Goal: Task Accomplishment & Management: Complete application form

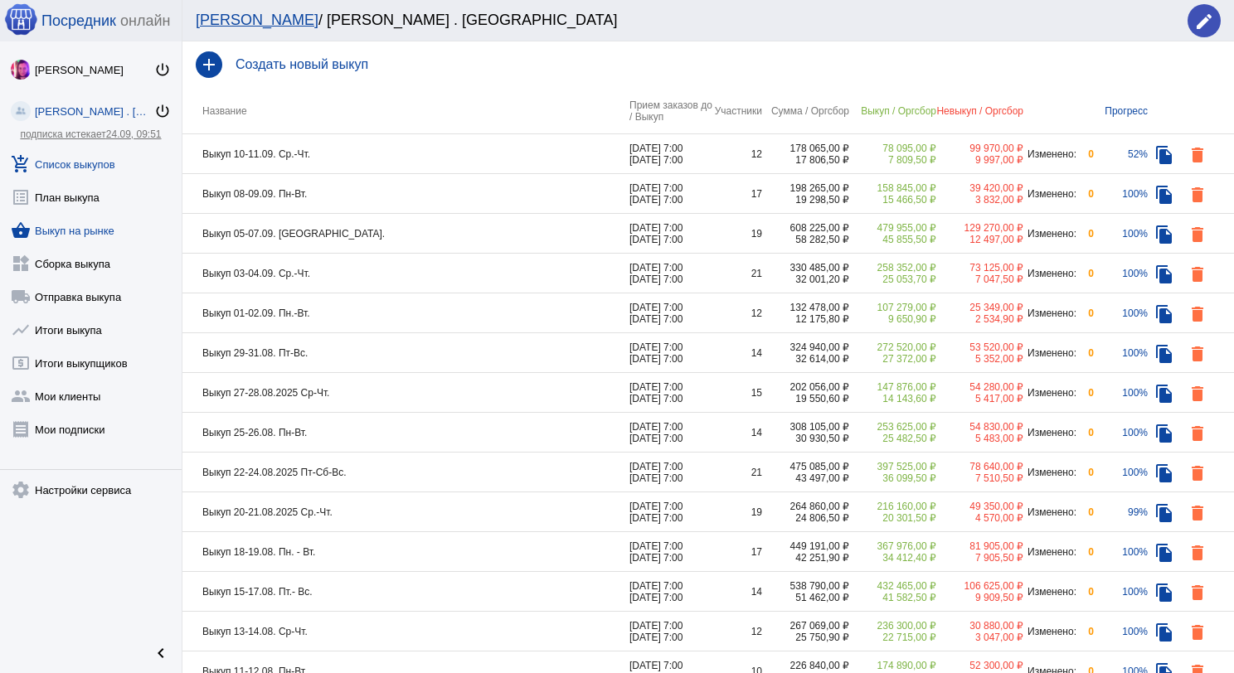
click at [105, 222] on link "shopping_basket Выкуп на рынке" at bounding box center [91, 227] width 182 height 33
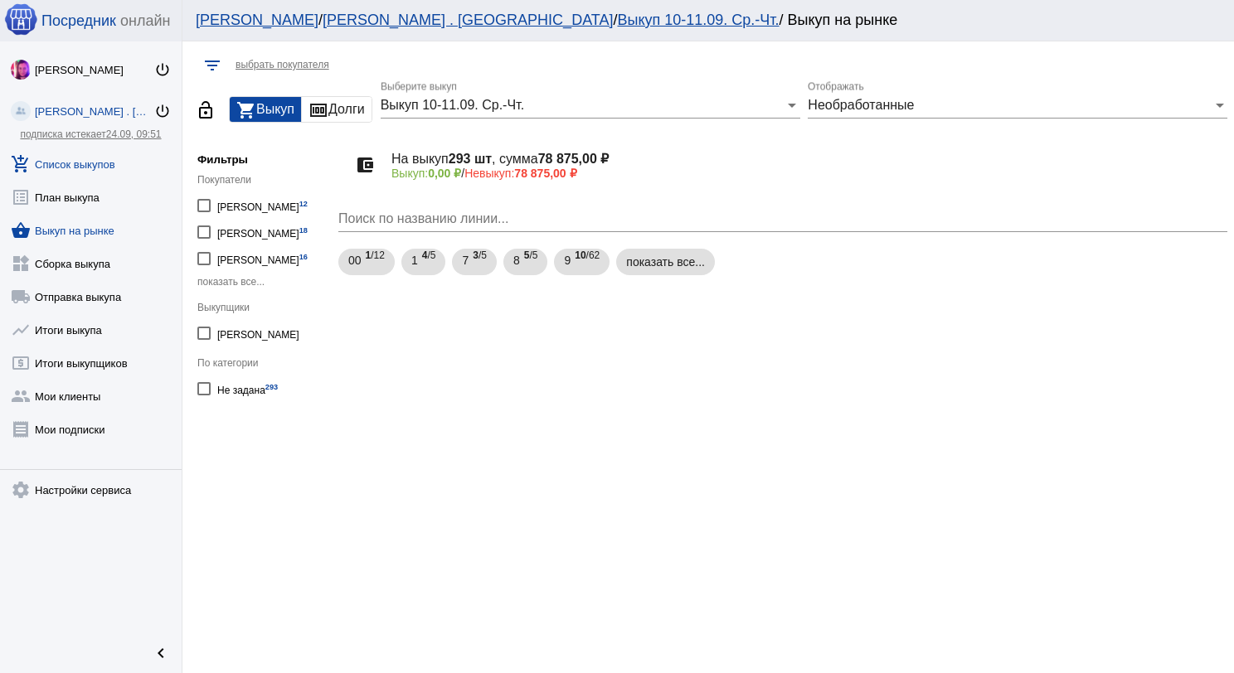
click at [66, 166] on link "add_shopping_cart Список выкупов" at bounding box center [91, 160] width 182 height 33
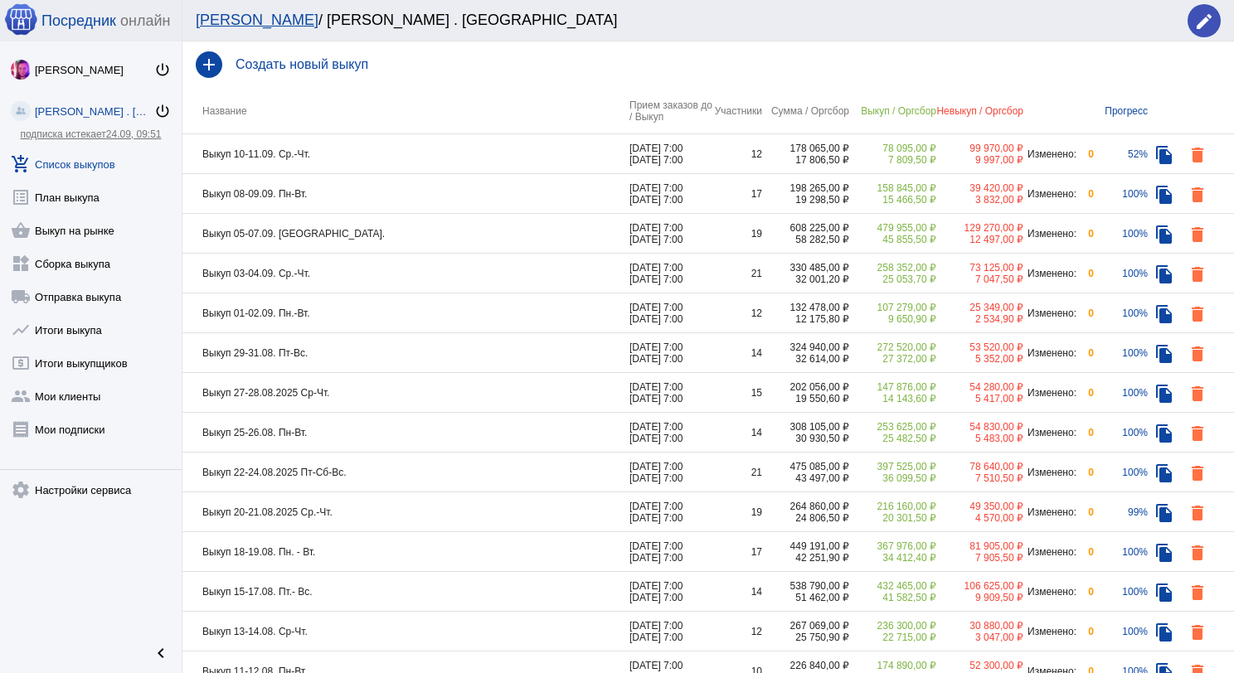
click at [281, 69] on h4 "Создать новый выкуп" at bounding box center [728, 64] width 985 height 15
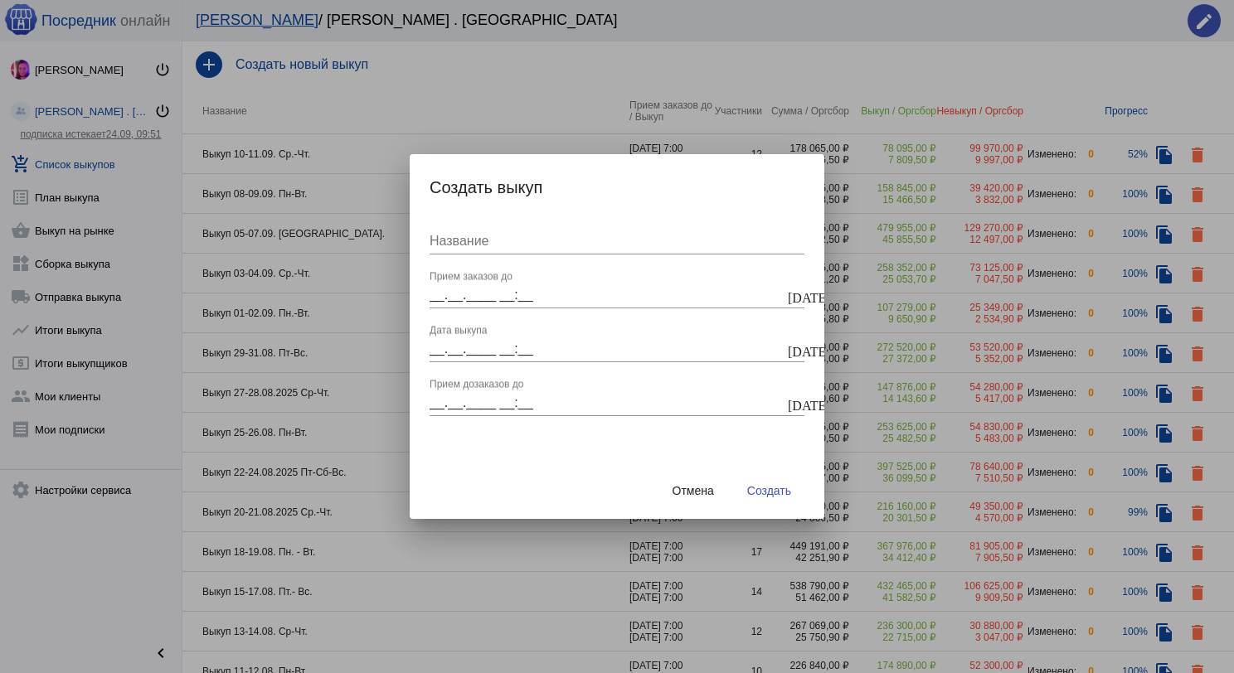
click at [470, 251] on div "Название" at bounding box center [617, 235] width 375 height 37
click at [479, 286] on div "__.__.____ __:__ Прием заказов до" at bounding box center [607, 289] width 355 height 37
click at [511, 241] on input "Выкуп 12-14. Пт Сб Вс." at bounding box center [617, 241] width 375 height 15
type input "Выкуп 12-14.09. Пт Сб Вс."
click at [474, 299] on input "__.__.____ __:__" at bounding box center [607, 295] width 355 height 15
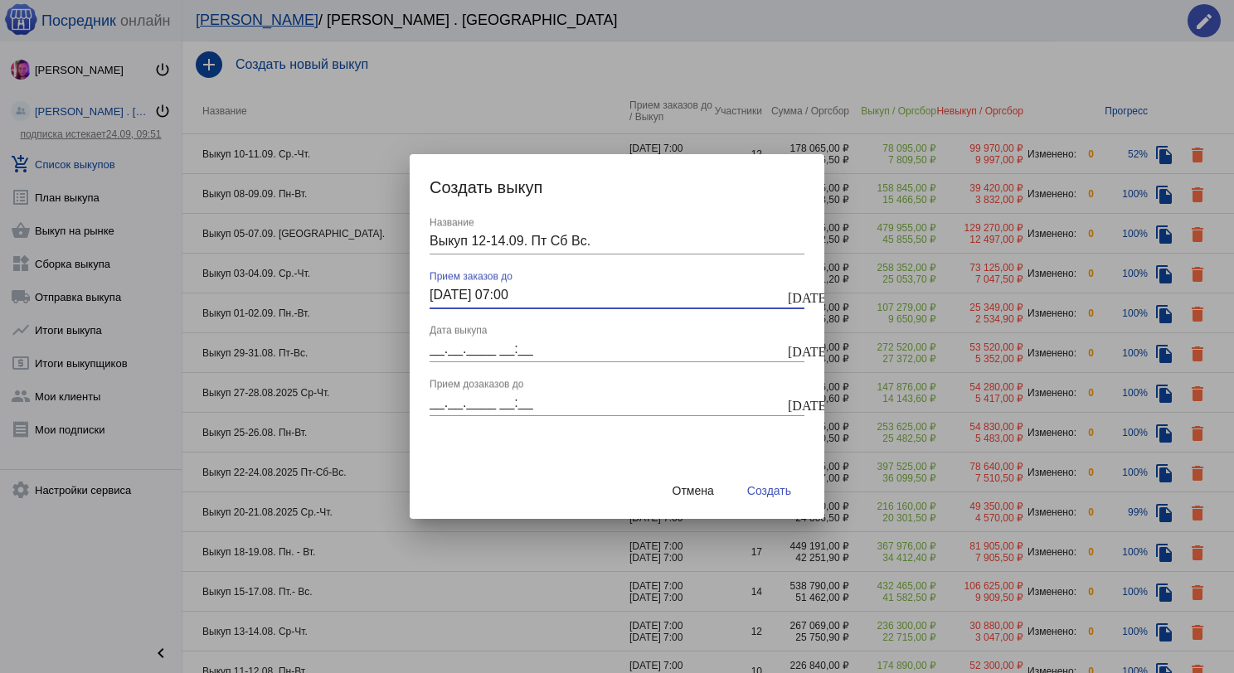
type input "[DATE] 07:00"
click at [454, 350] on input "__.__.____ __:__" at bounding box center [607, 349] width 355 height 15
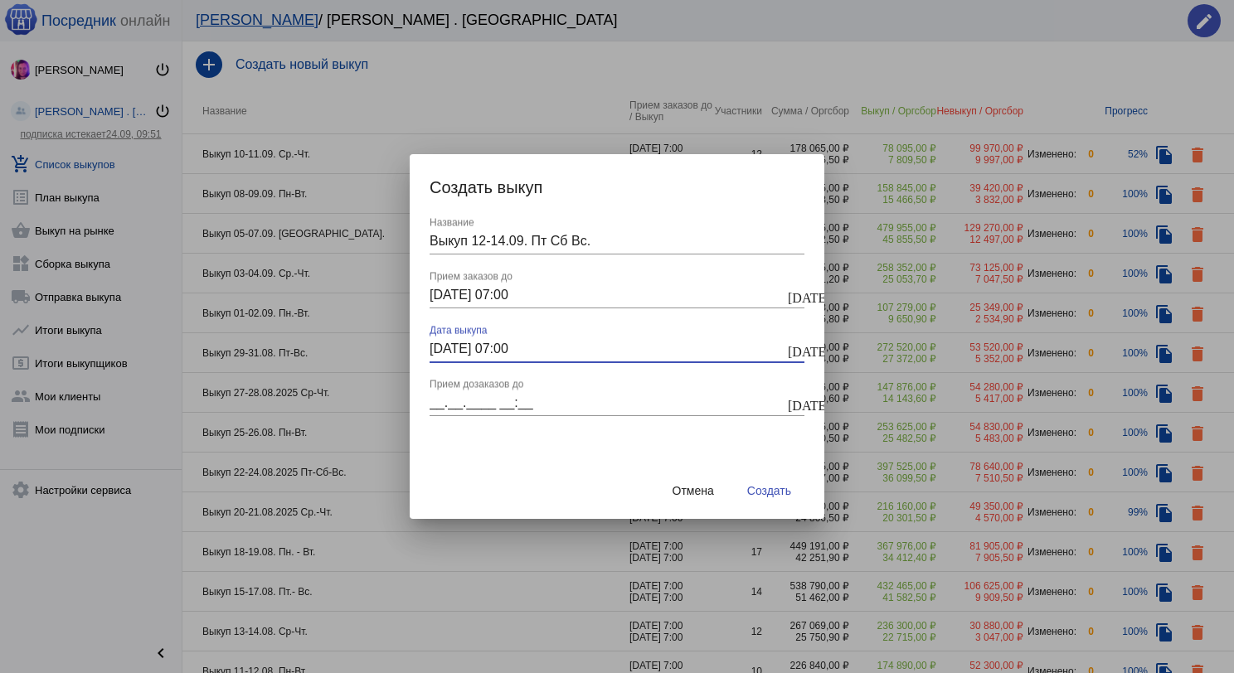
type input "[DATE] 07:00"
click at [445, 401] on input "__.__.____ __:__" at bounding box center [607, 403] width 355 height 15
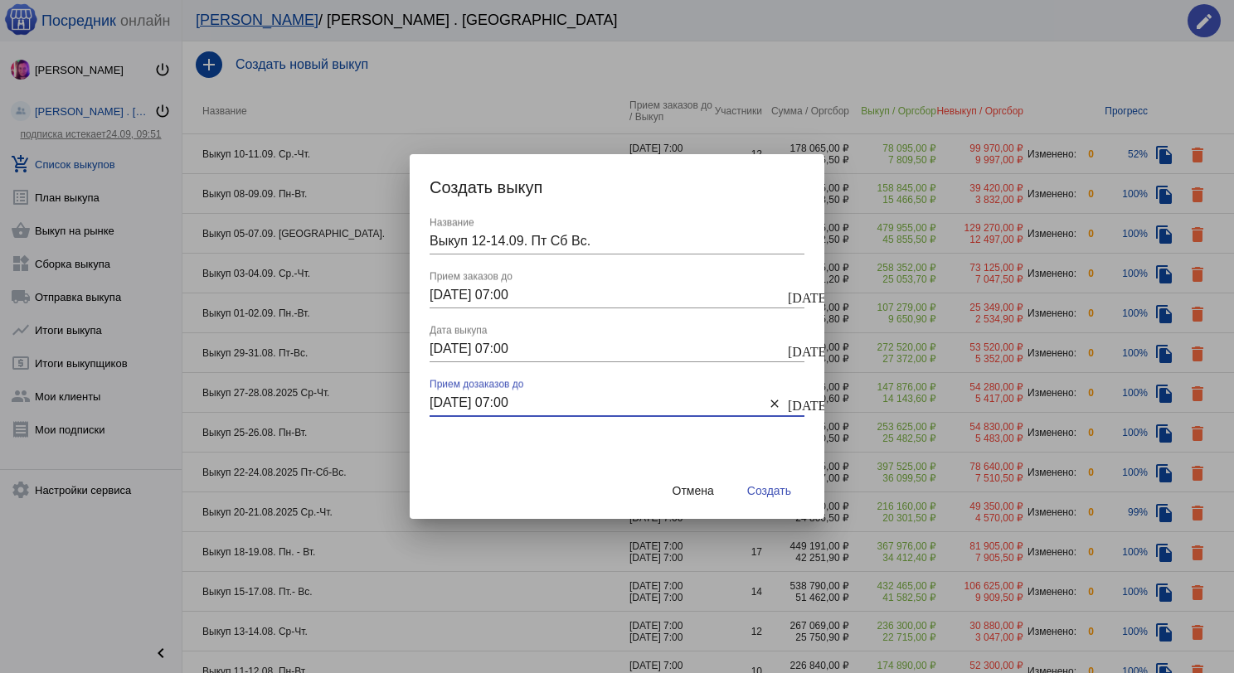
type input "[DATE] 07:00"
click at [756, 489] on span "Создать" at bounding box center [769, 490] width 44 height 13
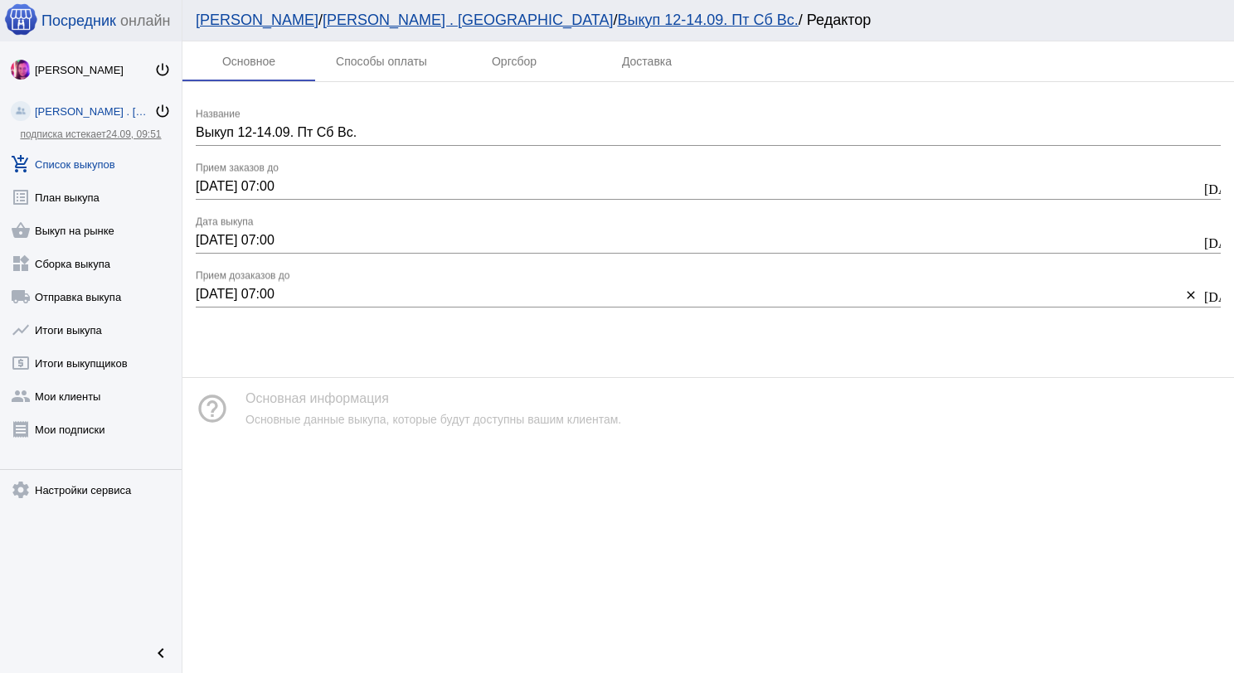
click at [109, 173] on link "add_shopping_cart Список выкупов" at bounding box center [91, 160] width 182 height 33
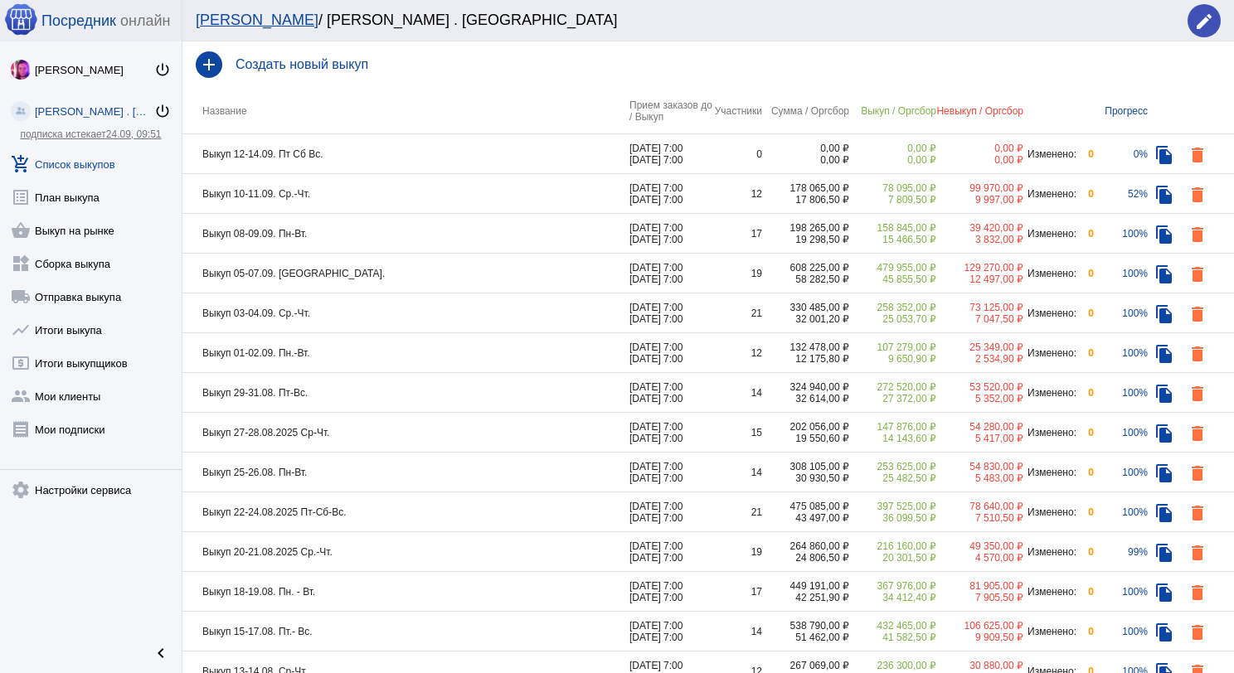
click at [352, 193] on td "Выкуп 10-11.09. Ср.-Чт." at bounding box center [405, 194] width 447 height 40
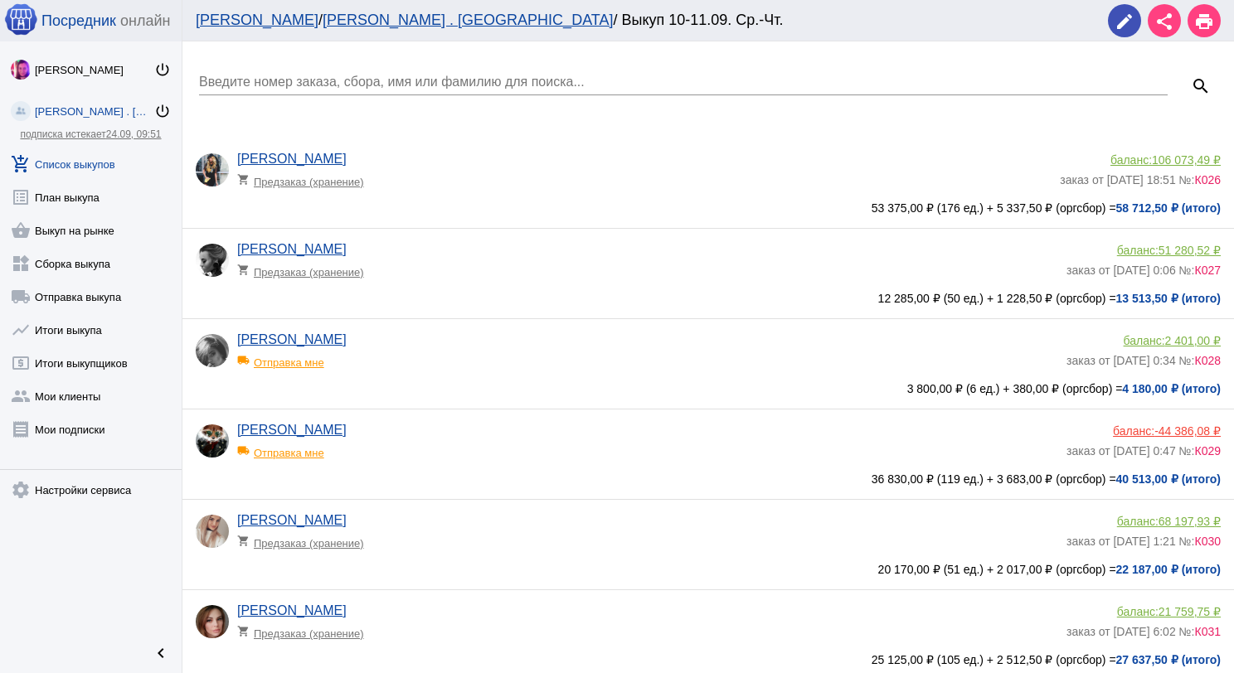
click at [347, 90] on div "Введите номер заказа, сбора, имя или фамилию для поиска..." at bounding box center [683, 76] width 969 height 37
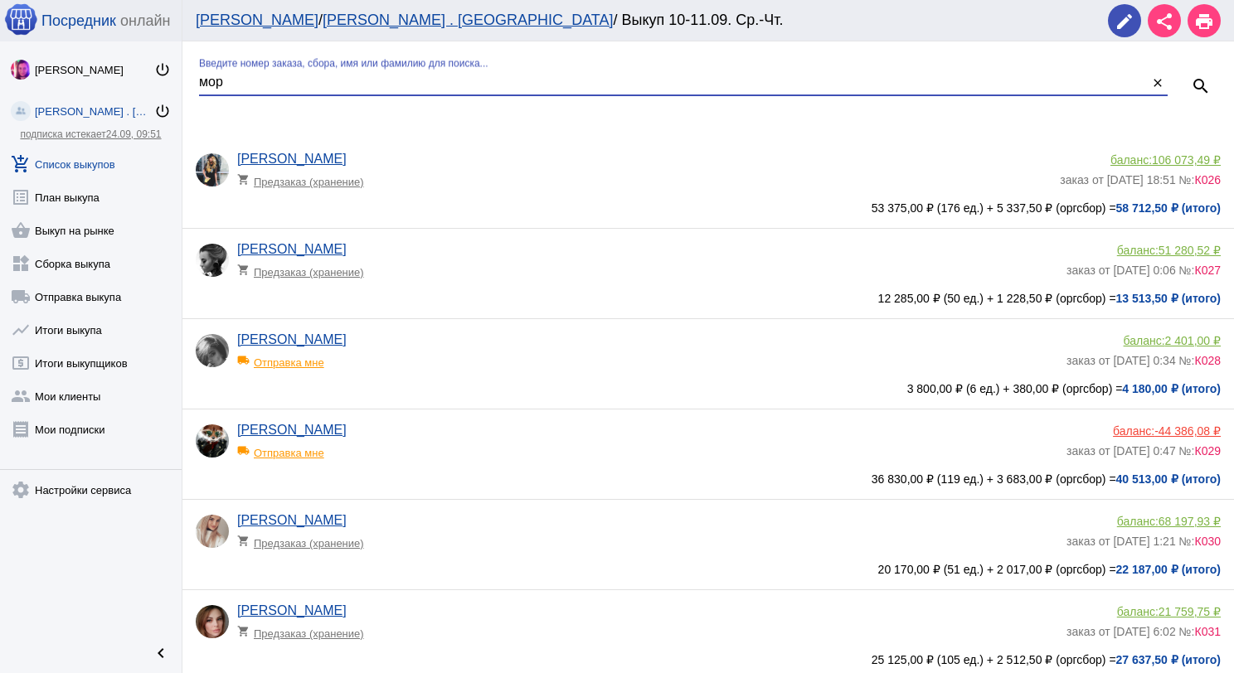
type input "мор"
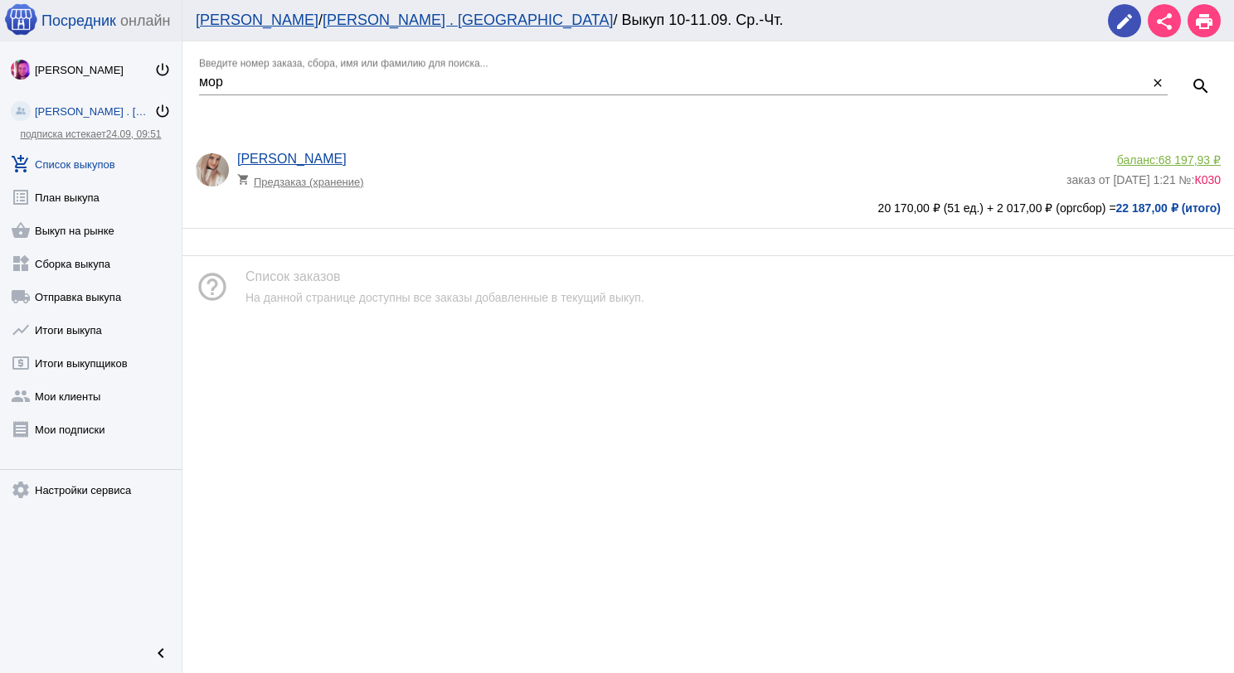
click at [1177, 155] on span "68 197,93 ₽" at bounding box center [1190, 159] width 62 height 13
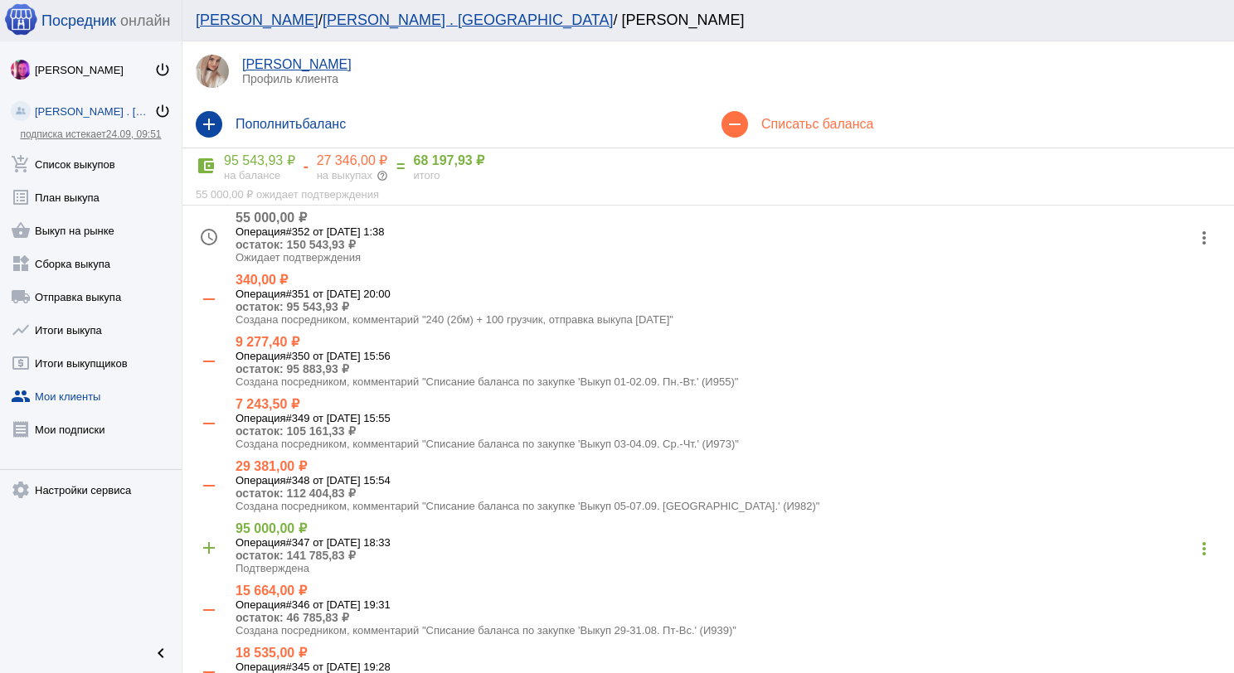
click at [1191, 236] on mat-icon "more_vert" at bounding box center [1204, 238] width 27 height 27
click at [1173, 285] on button "receipt Просмотр чека" at bounding box center [1138, 280] width 140 height 40
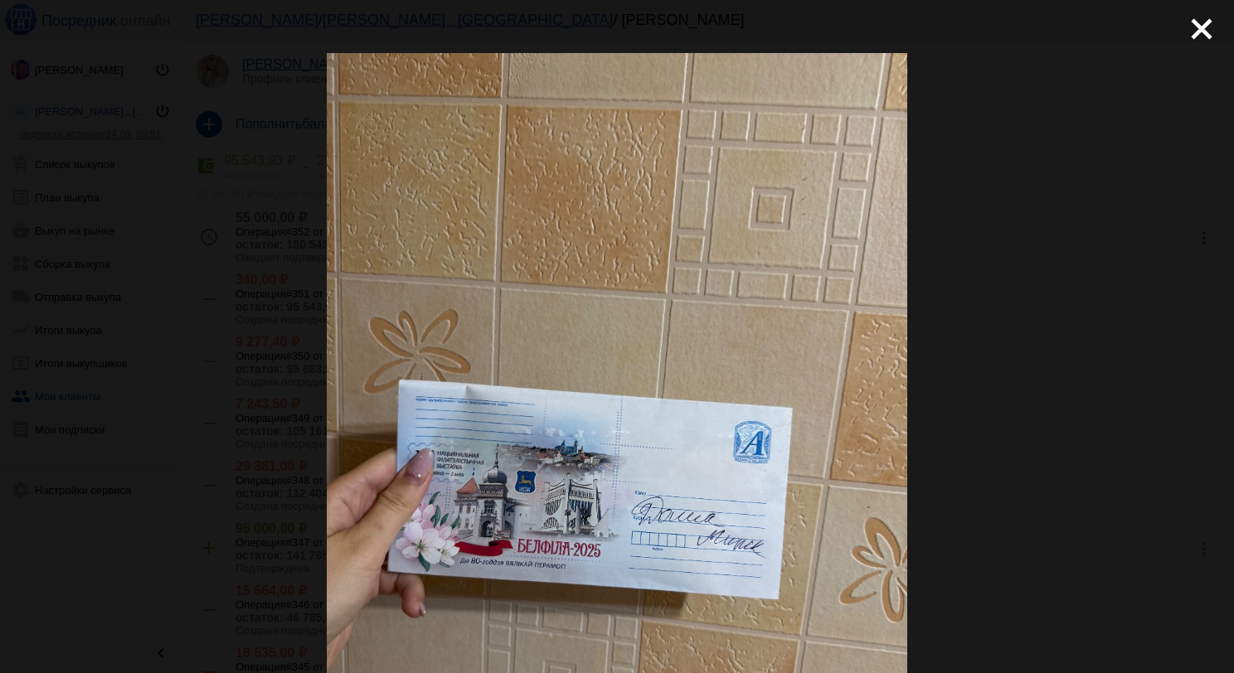
click at [1193, 2] on div "close get_app скачать" at bounding box center [617, 541] width 1234 height 1082
click at [1188, 18] on mat-icon "close" at bounding box center [1195, 22] width 20 height 20
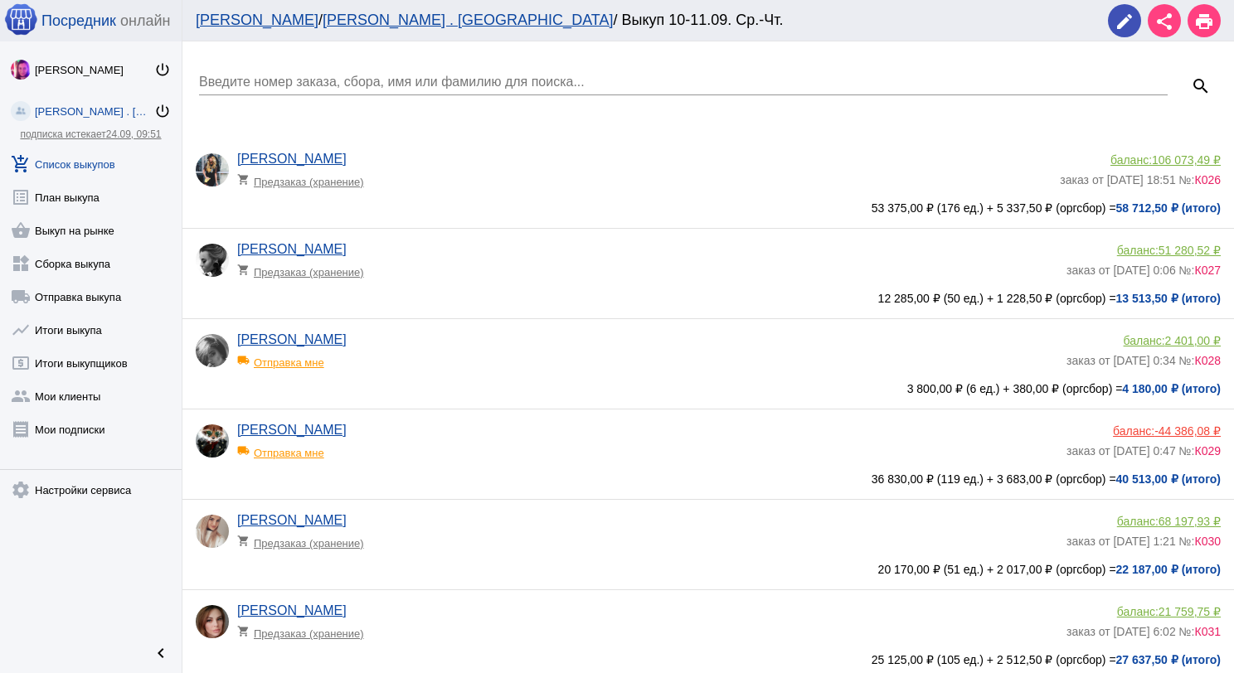
click at [310, 70] on div "Введите номер заказа, сбора, имя или фамилию для поиска..." at bounding box center [683, 76] width 969 height 37
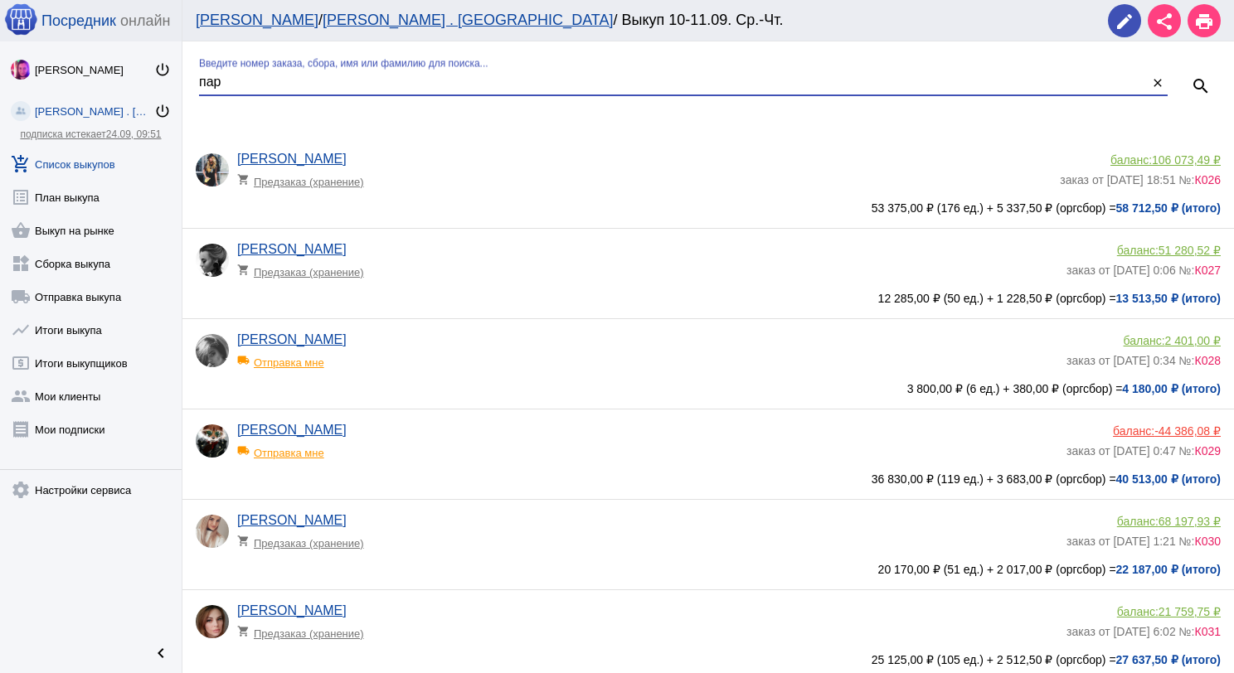
type input "пар"
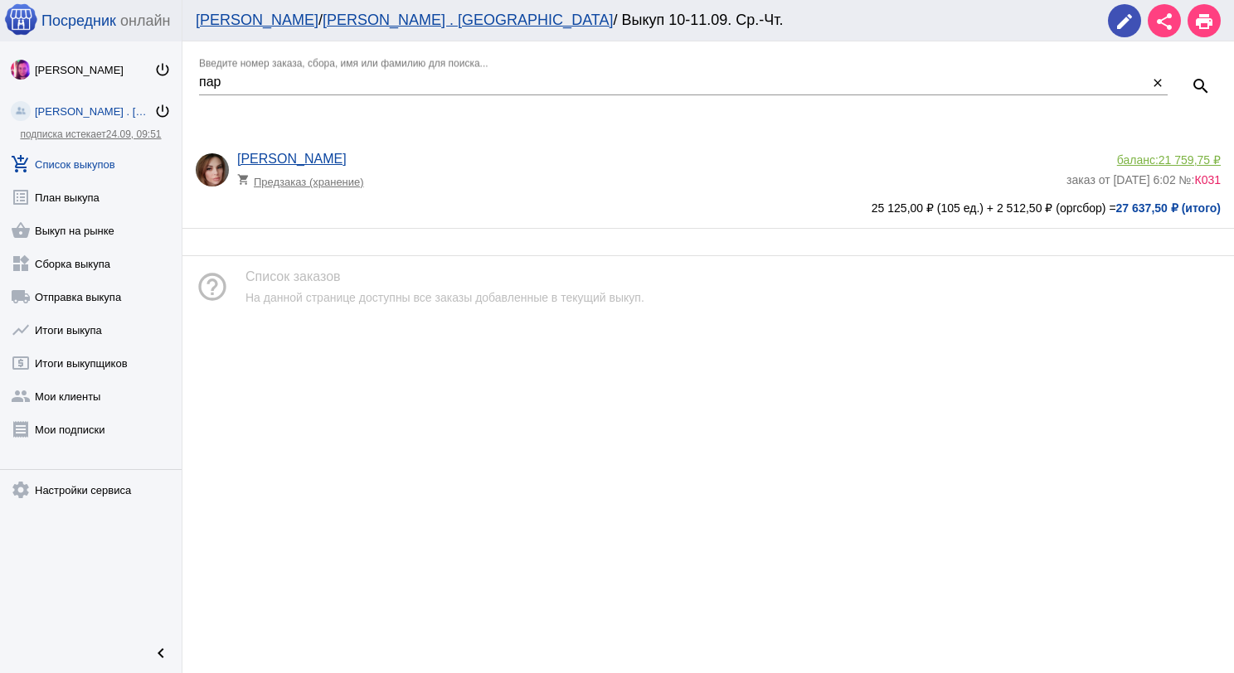
click at [1193, 162] on span "21 759,75 ₽" at bounding box center [1190, 159] width 62 height 13
